Goal: Check status: Check status

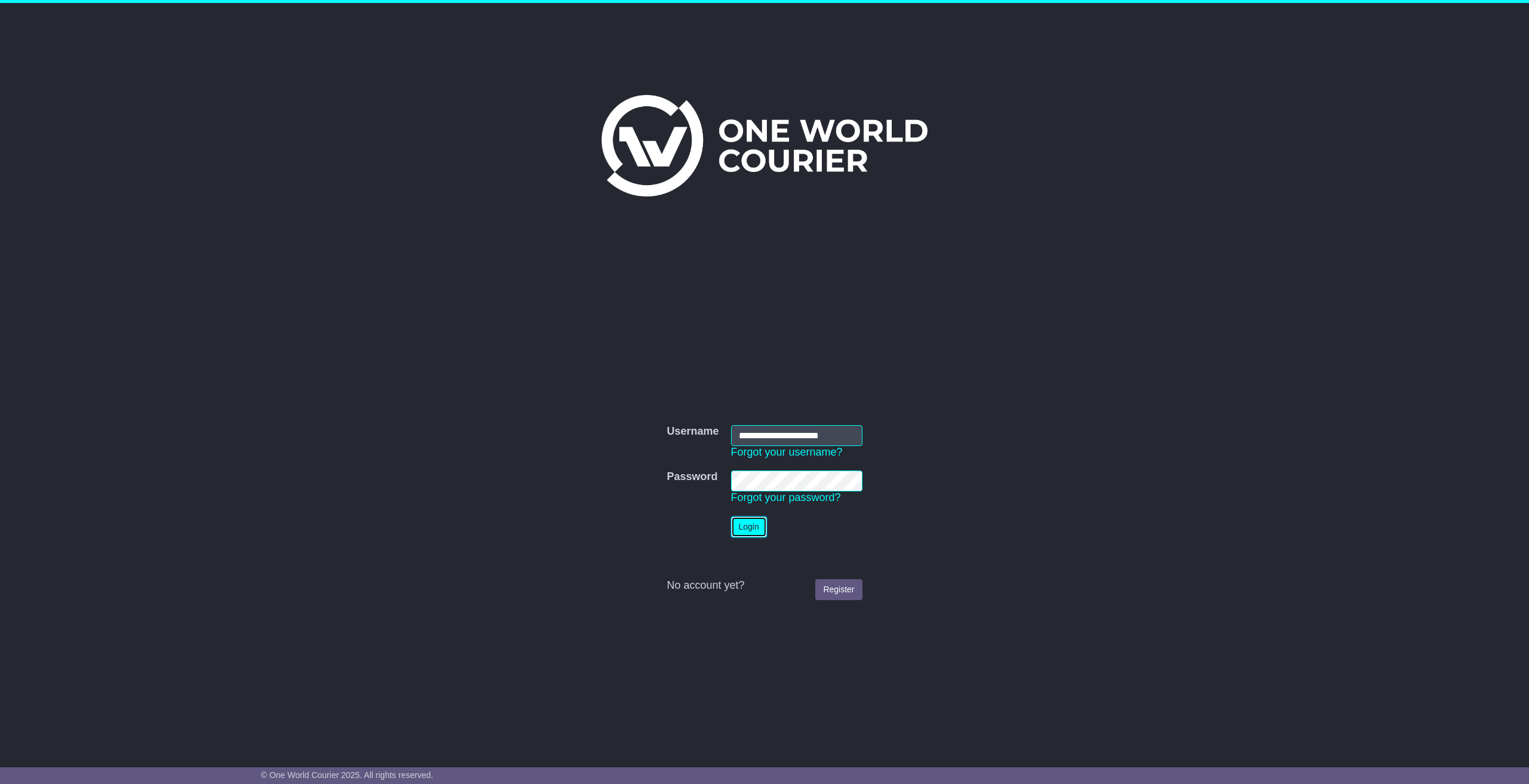
click at [754, 532] on button "Login" at bounding box center [749, 527] width 36 height 21
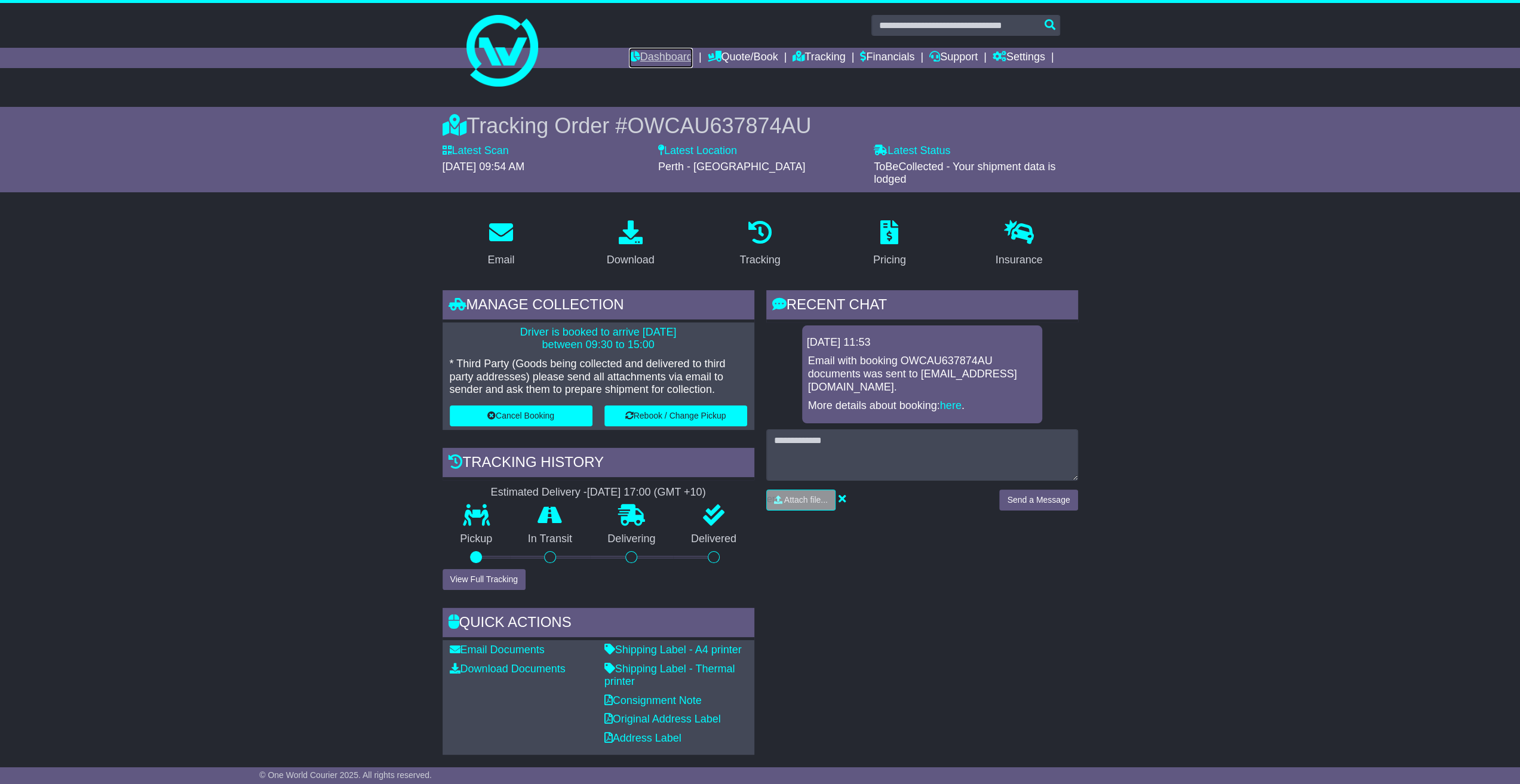
click at [642, 61] on link "Dashboard" at bounding box center [661, 57] width 64 height 20
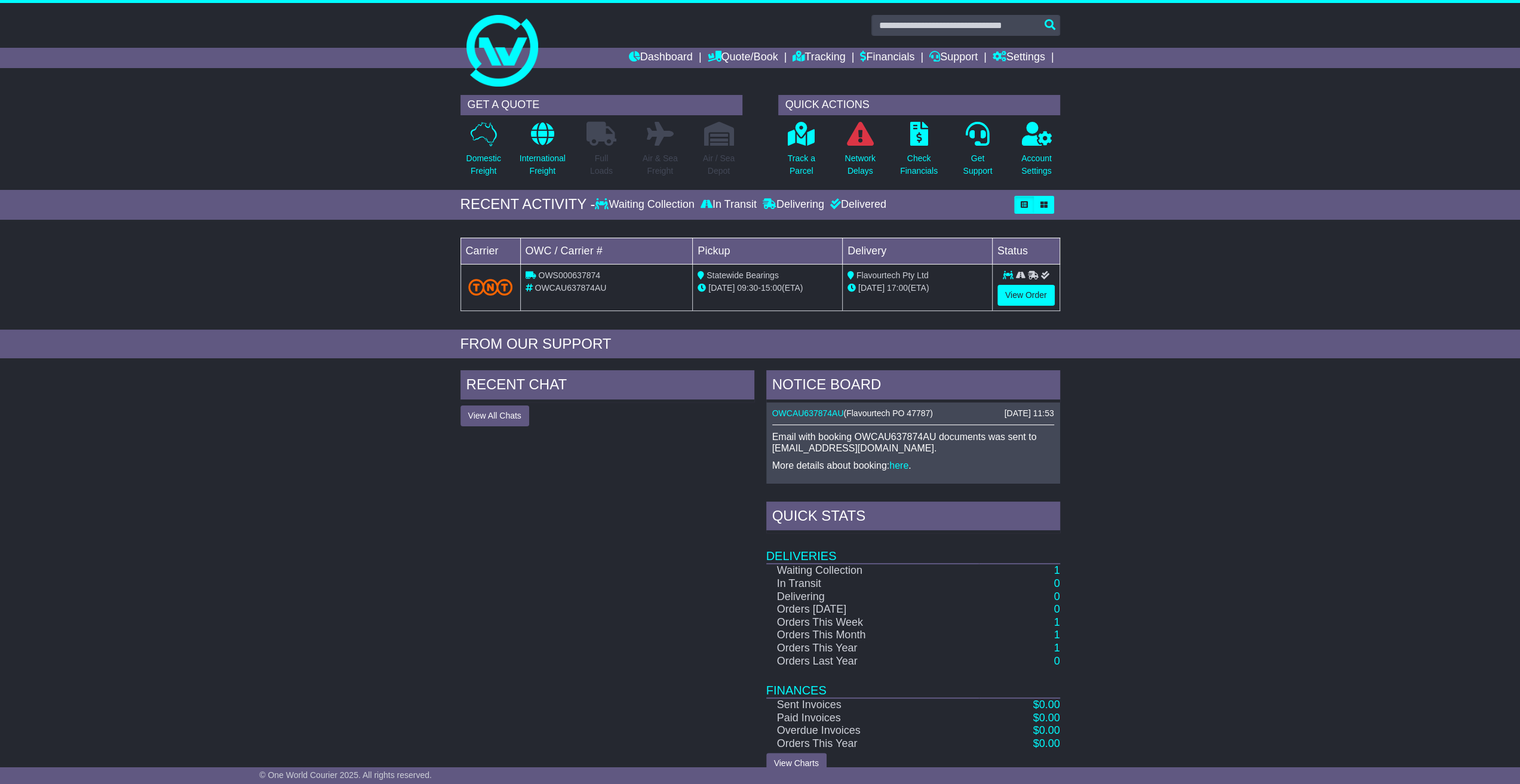
click at [590, 476] on div "RECENT CHAT View All Chats Hide All Chats" at bounding box center [607, 572] width 305 height 403
